Goal: Entertainment & Leisure: Consume media (video, audio)

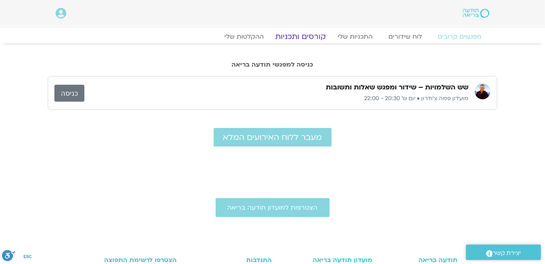
click at [304, 35] on link "קורסים ותכניות" at bounding box center [300, 36] width 69 height 9
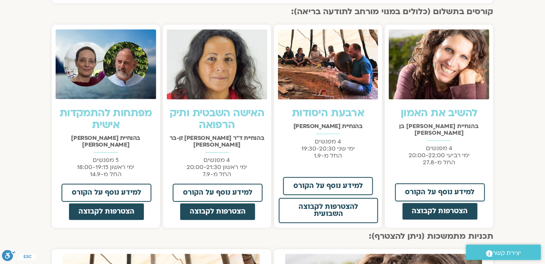
scroll to position [559, 0]
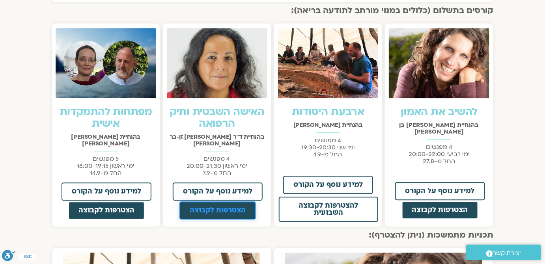
click at [222, 207] on span "הצטרפות לקבוצה" at bounding box center [218, 210] width 56 height 7
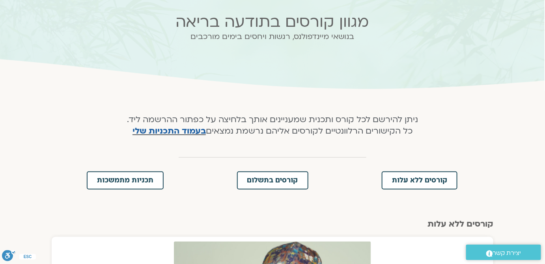
scroll to position [0, 0]
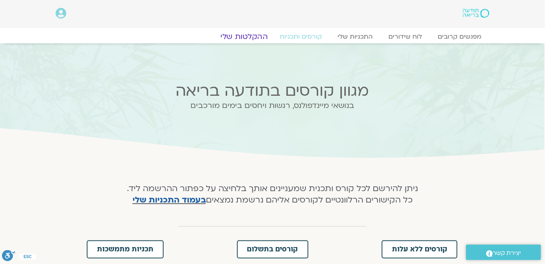
click at [257, 37] on link "ההקלטות שלי" at bounding box center [244, 36] width 66 height 9
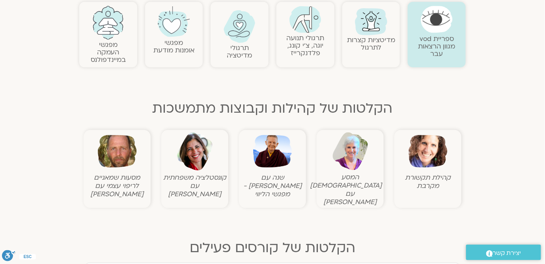
scroll to position [215, 0]
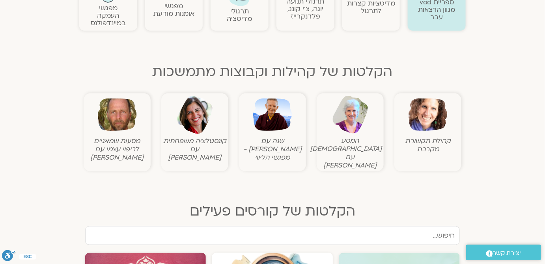
click at [129, 103] on img at bounding box center [117, 114] width 39 height 39
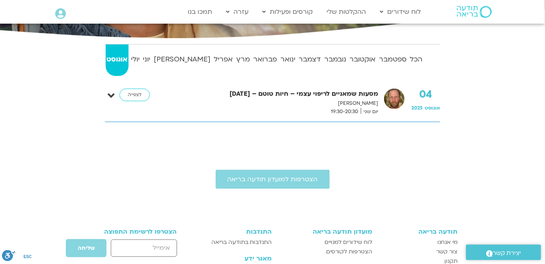
scroll to position [179, 0]
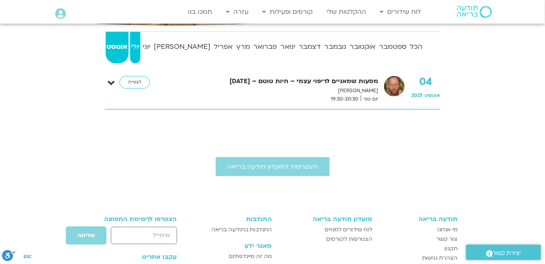
click at [138, 46] on strong "יולי" at bounding box center [135, 47] width 11 height 12
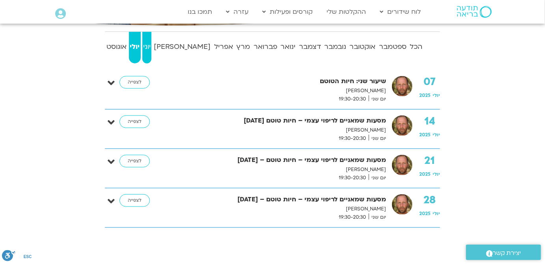
click at [151, 46] on strong "יוני" at bounding box center [146, 47] width 9 height 12
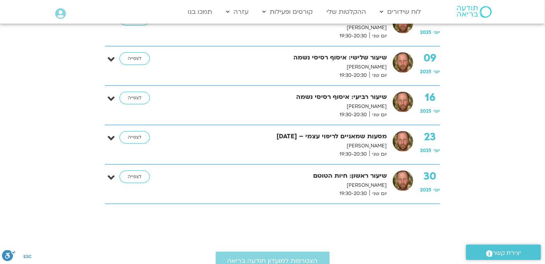
scroll to position [251, 0]
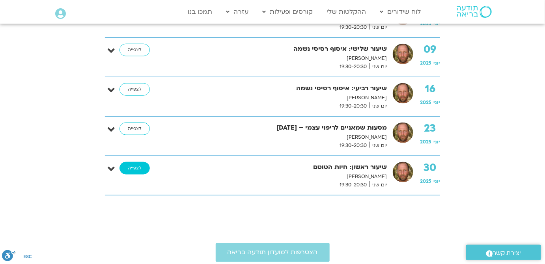
click at [136, 164] on link "לצפייה" at bounding box center [134, 168] width 30 height 13
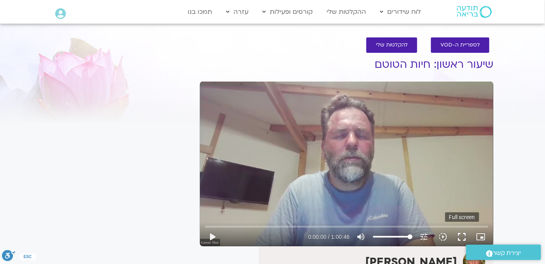
click at [462, 236] on button "fullscreen" at bounding box center [462, 236] width 19 height 19
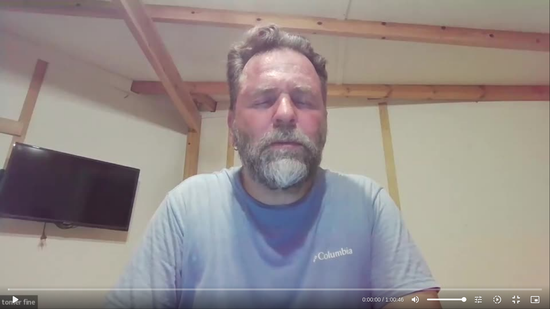
click at [275, 136] on div "Skip Ad 0:00 play_arrow 0:00:00 / 1:00:46 volume_up Mute tune Resolution Auto 4…" at bounding box center [275, 154] width 550 height 309
click at [274, 136] on div "Skip Ad 0:00 pause 0:00:05 / 1:00:46 volume_up Mute tune Resolution Auto 480p s…" at bounding box center [275, 154] width 550 height 309
click at [274, 136] on div "Skip Ad 0:00 play_arrow 0:00:05 / 1:00:46 volume_up Mute tune Resolution Auto 4…" at bounding box center [275, 154] width 550 height 309
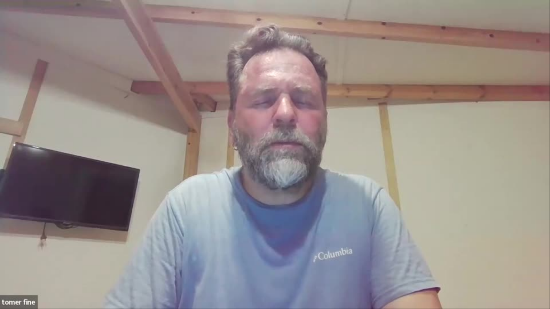
click at [274, 136] on div "Skip Ad 0:00 pause 0:00:05 / 1:00:46 volume_up Mute tune Resolution Auto 480p s…" at bounding box center [275, 154] width 550 height 309
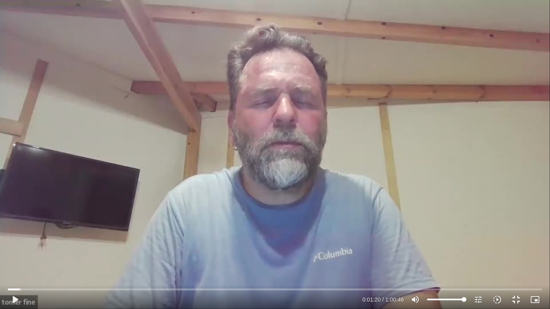
click at [274, 136] on div "Skip Ad 0:00 play_arrow 0:01:20 / 1:00:46 volume_up Mute tune Resolution Auto 4…" at bounding box center [275, 154] width 550 height 309
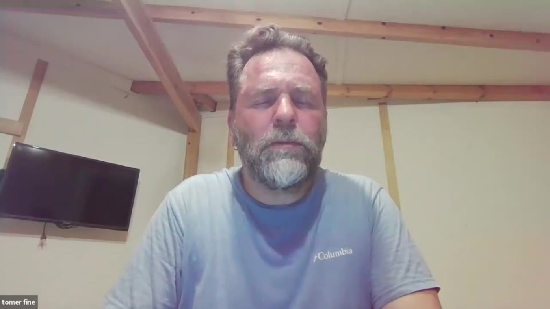
click at [274, 136] on div "Skip Ad 0:00 pause 0:01:20 / 1:00:46 volume_up Mute tune Resolution Auto 480p s…" at bounding box center [275, 154] width 550 height 309
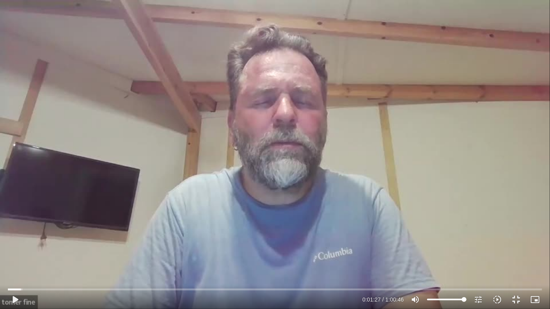
click at [284, 116] on div "Skip Ad 0:00 play_arrow 0:01:27 / 1:00:46 volume_up Mute tune Resolution Auto 4…" at bounding box center [275, 154] width 550 height 309
click at [266, 175] on div "Skip Ad 0:00 pause 0:14:34 / 1:00:46 volume_up Mute tune Resolution Auto 480p s…" at bounding box center [275, 154] width 550 height 309
click at [134, 264] on input "Seek" at bounding box center [275, 289] width 535 height 5
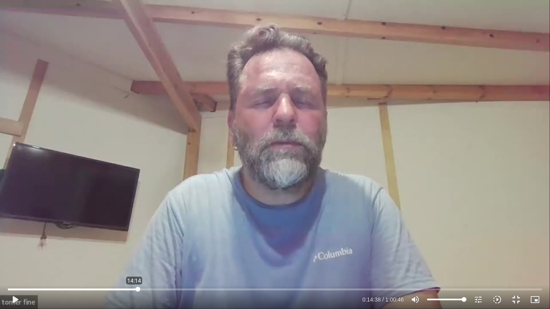
click at [134, 264] on input "Seek" at bounding box center [275, 289] width 535 height 5
click at [358, 141] on div "Skip Ad 14:42 play_arrow 0:14:38 / 1:00:46 volume_up Mute tune Resolution Auto …" at bounding box center [275, 154] width 550 height 309
click at [501, 99] on div "Skip Ad 14:42 pause 0:17:59 / 1:00:46 volume_up Mute tune Resolution Auto 480p …" at bounding box center [275, 154] width 550 height 309
click at [266, 201] on div "Skip Ad 17:57 play_arrow 0:17:59 / 1:00:46 volume_up Mute tune Resolution Auto …" at bounding box center [275, 154] width 550 height 309
click at [264, 190] on div "Skip Ad 17:57 pause 0:18:30 / 1:00:46 volume_up Mute tune Resolution Auto 480p …" at bounding box center [275, 154] width 550 height 309
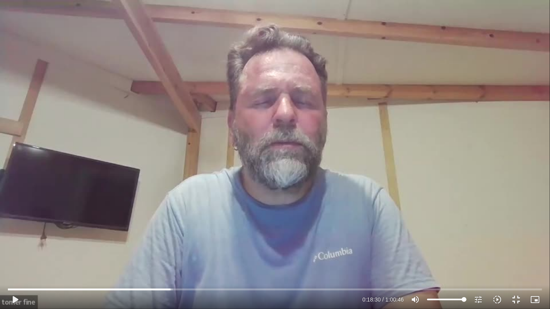
click at [264, 190] on div "Skip Ad 17:57 play_arrow 0:18:30 / 1:00:46 volume_up Mute tune Resolution Auto …" at bounding box center [275, 154] width 550 height 309
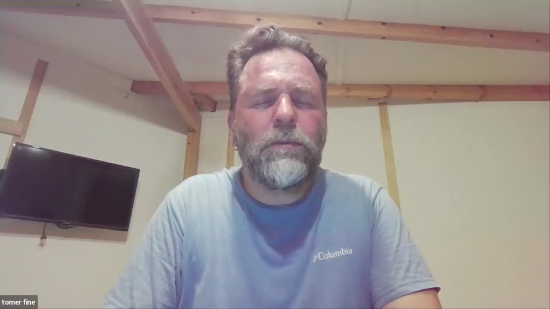
click at [264, 190] on div "Skip Ad 17:57 pause 0:18:30 / 1:00:46 volume_up Mute tune Resolution Auto 240p …" at bounding box center [275, 154] width 550 height 309
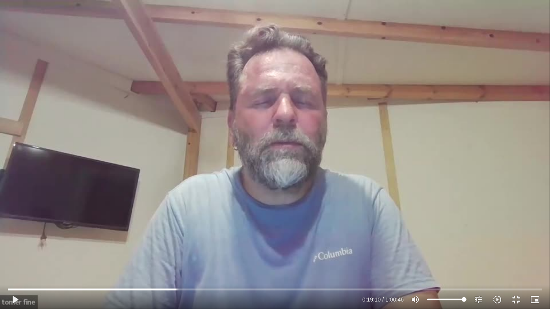
click at [322, 194] on div "Skip Ad 17:57 play_arrow 0:19:10 / 1:00:46 volume_up Mute tune Resolution Auto …" at bounding box center [275, 154] width 550 height 309
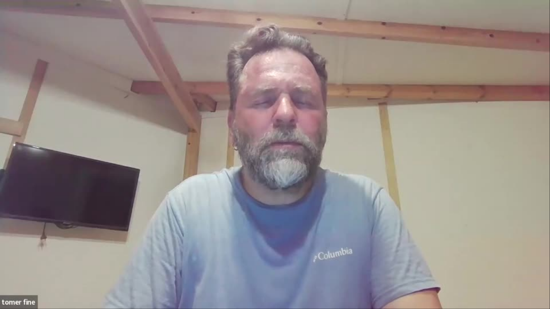
click at [322, 194] on div "Skip Ad 17:57 pause 0:19:12 / 1:00:46 volume_up Mute tune Resolution Auto 480p …" at bounding box center [275, 154] width 550 height 309
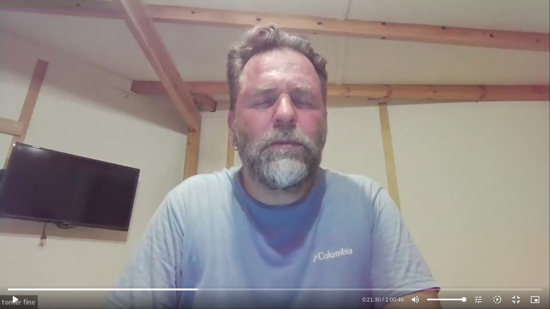
click at [322, 194] on div "Skip Ad 17:57 play_arrow 0:21:30 / 1:00:46 volume_up Mute tune Resolution Auto …" at bounding box center [275, 154] width 550 height 309
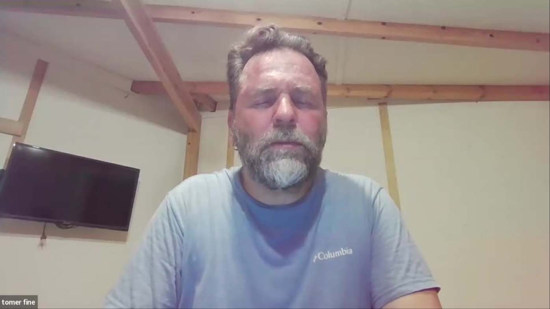
click at [322, 194] on div "Skip Ad 17:57 pause 0:21:30 / 1:00:46 volume_up Mute tune Resolution Auto 480p …" at bounding box center [275, 154] width 550 height 309
type input "2601.843962"
